Goal: Task Accomplishment & Management: Complete application form

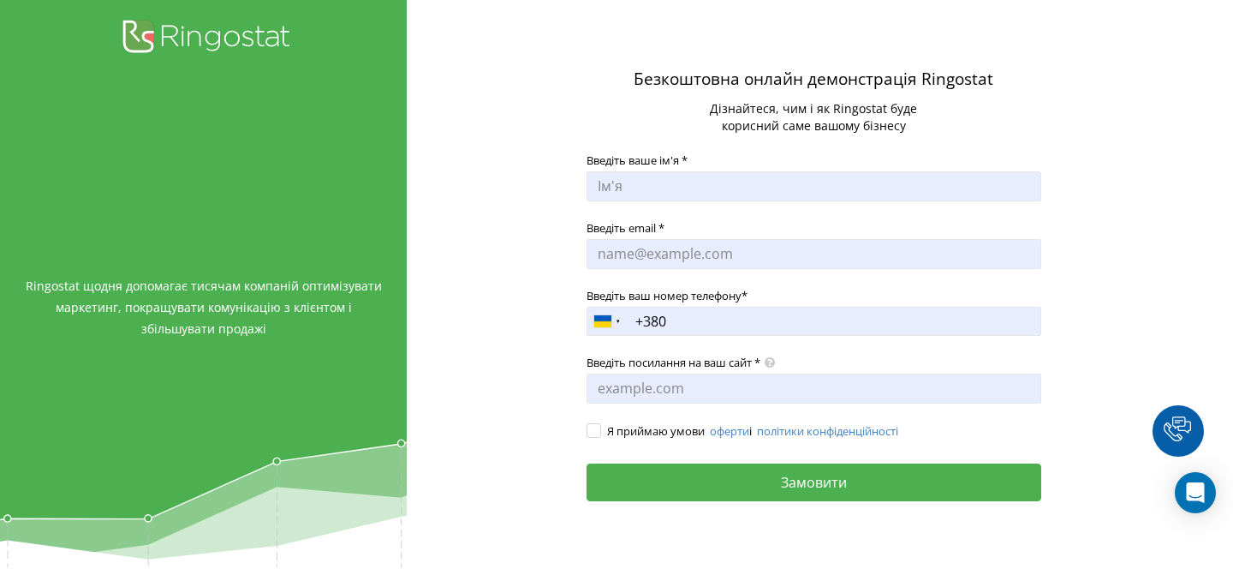
click at [691, 185] on input "Введіть ваше ім'я *" at bounding box center [814, 186] width 454 height 30
type input "[PERSON_NAME]"
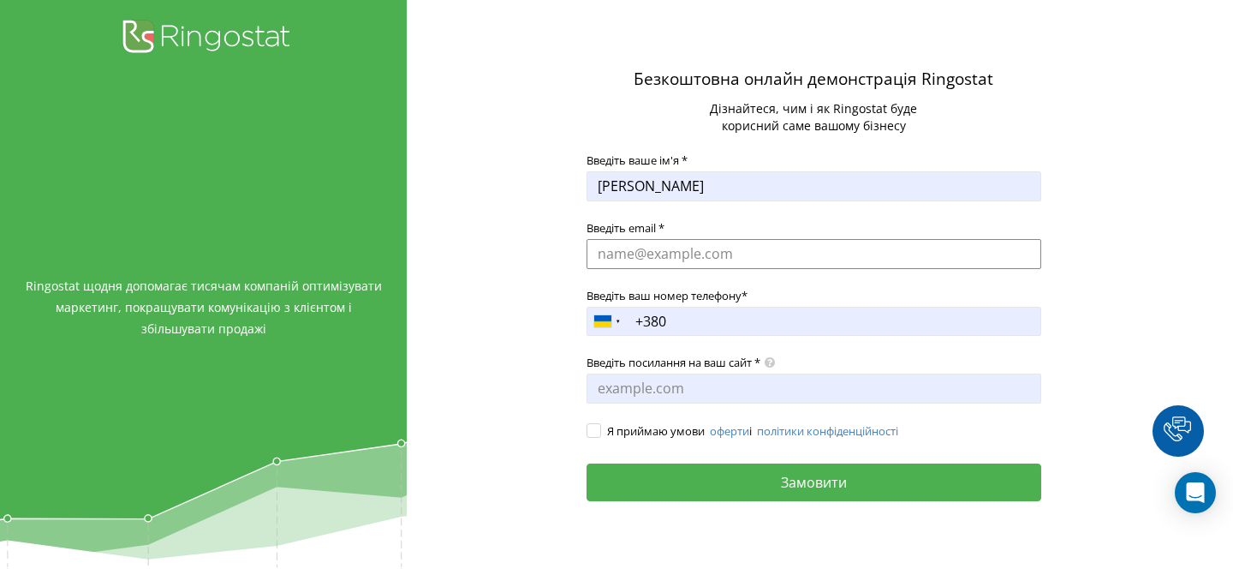
click at [675, 261] on input "Введіть email *" at bounding box center [814, 254] width 454 height 30
type input "[EMAIL_ADDRESS][DOMAIN_NAME]"
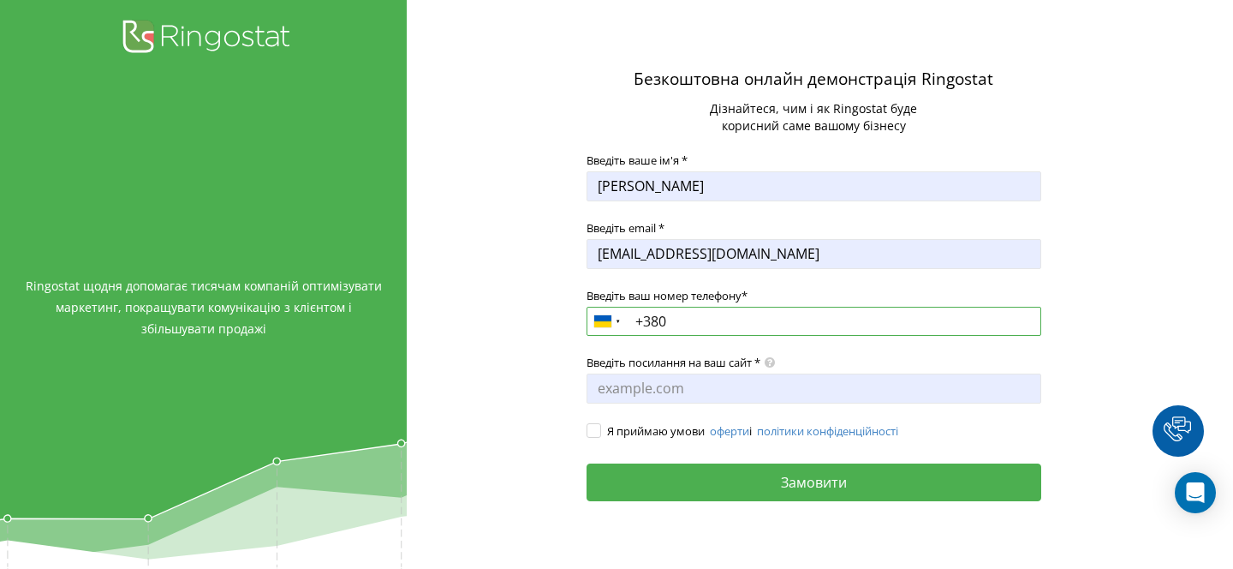
click at [691, 324] on input "+380" at bounding box center [814, 321] width 454 height 29
type input "[PHONE_NUMBER]"
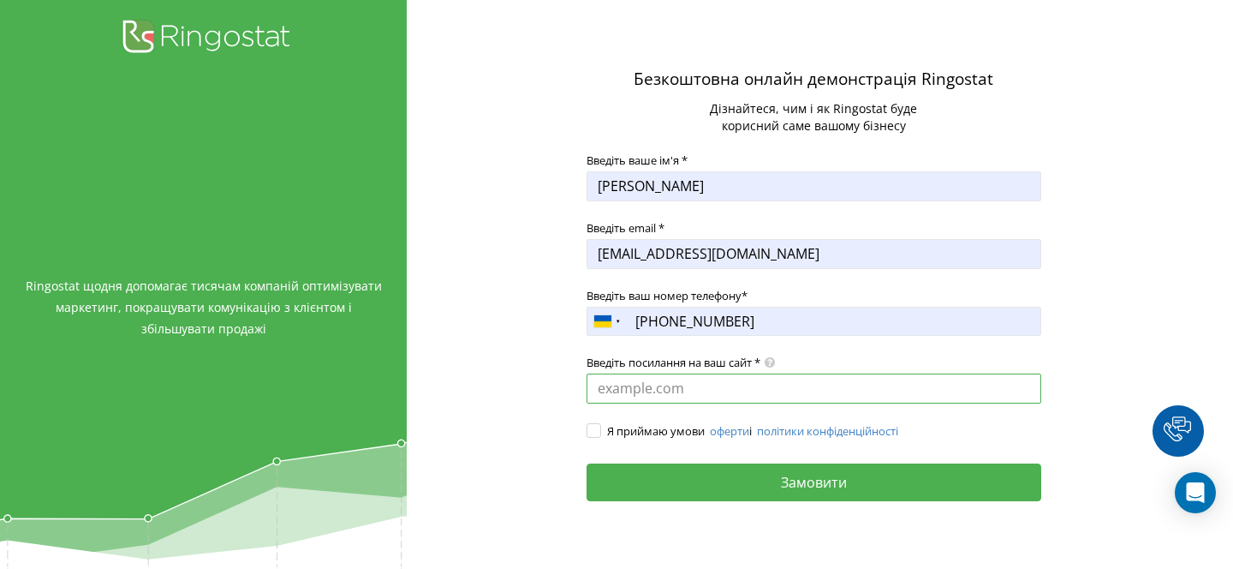
click at [652, 389] on input "Введіть посилання на ваш сайт *" at bounding box center [814, 388] width 454 height 30
paste input "[URL][DOMAIN_NAME]"
click at [600, 433] on label "Я приймаю умови оферти і політики конфіденційності" at bounding box center [814, 431] width 454 height 17
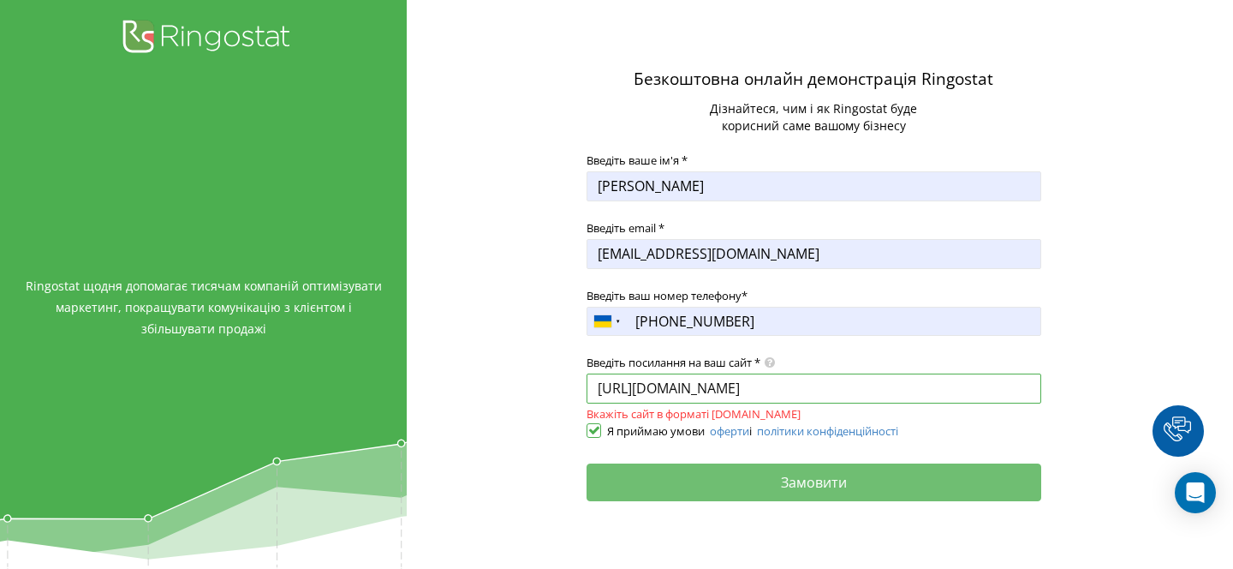
type input "[URL][DOMAIN_NAME]"
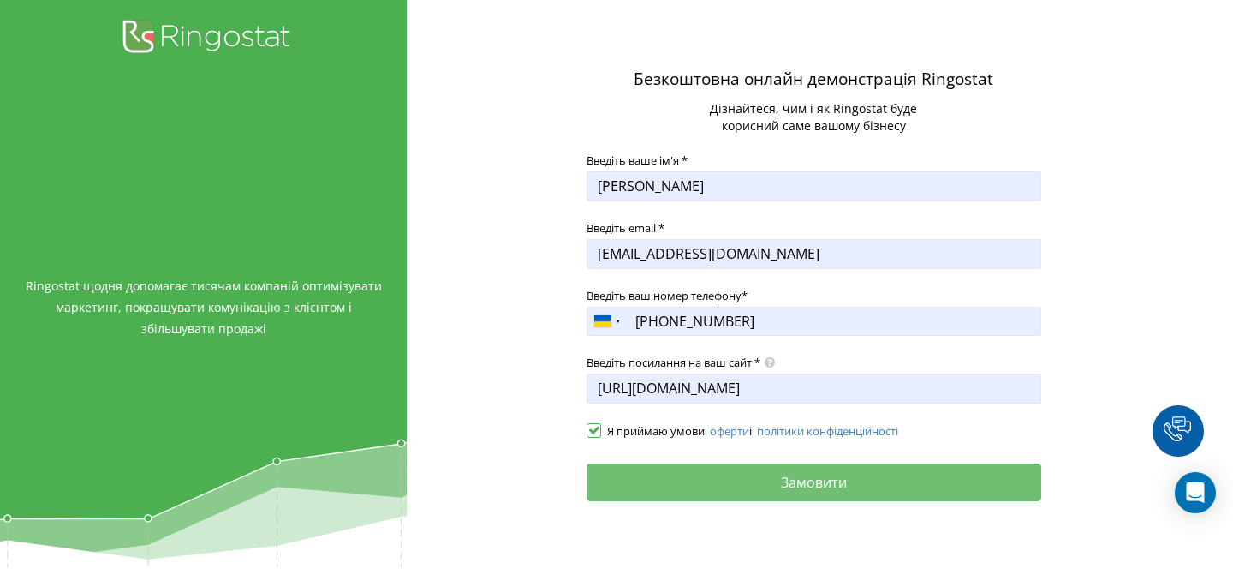
click at [637, 487] on button "Замовити" at bounding box center [814, 482] width 454 height 38
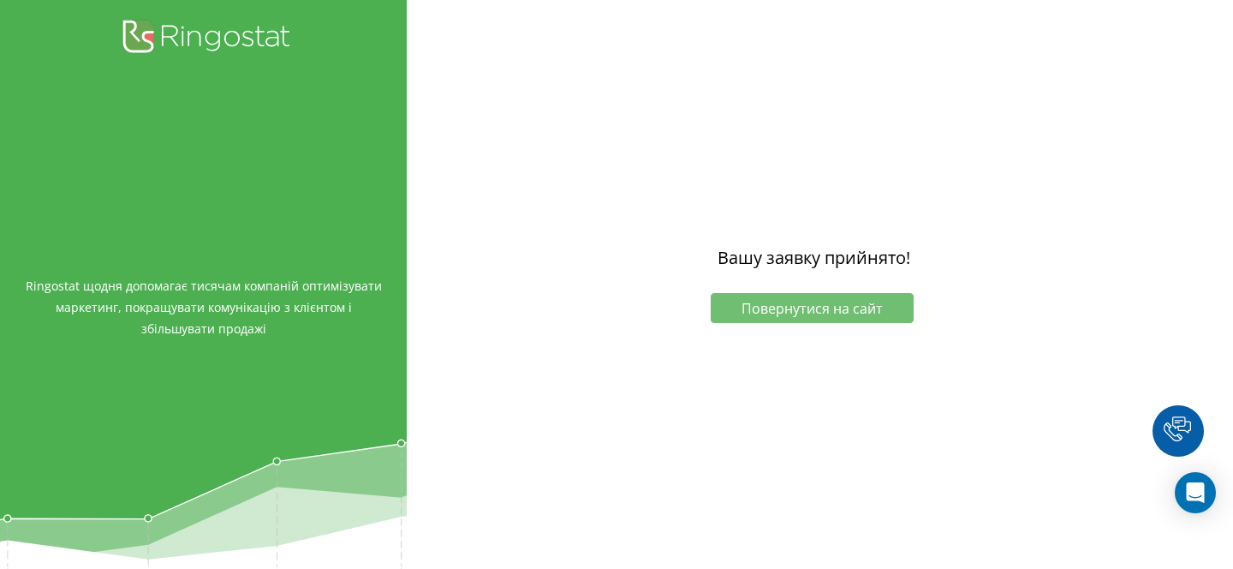
click at [793, 310] on span "Повернутися на сайт" at bounding box center [812, 308] width 141 height 19
